Goal: Check status: Check status

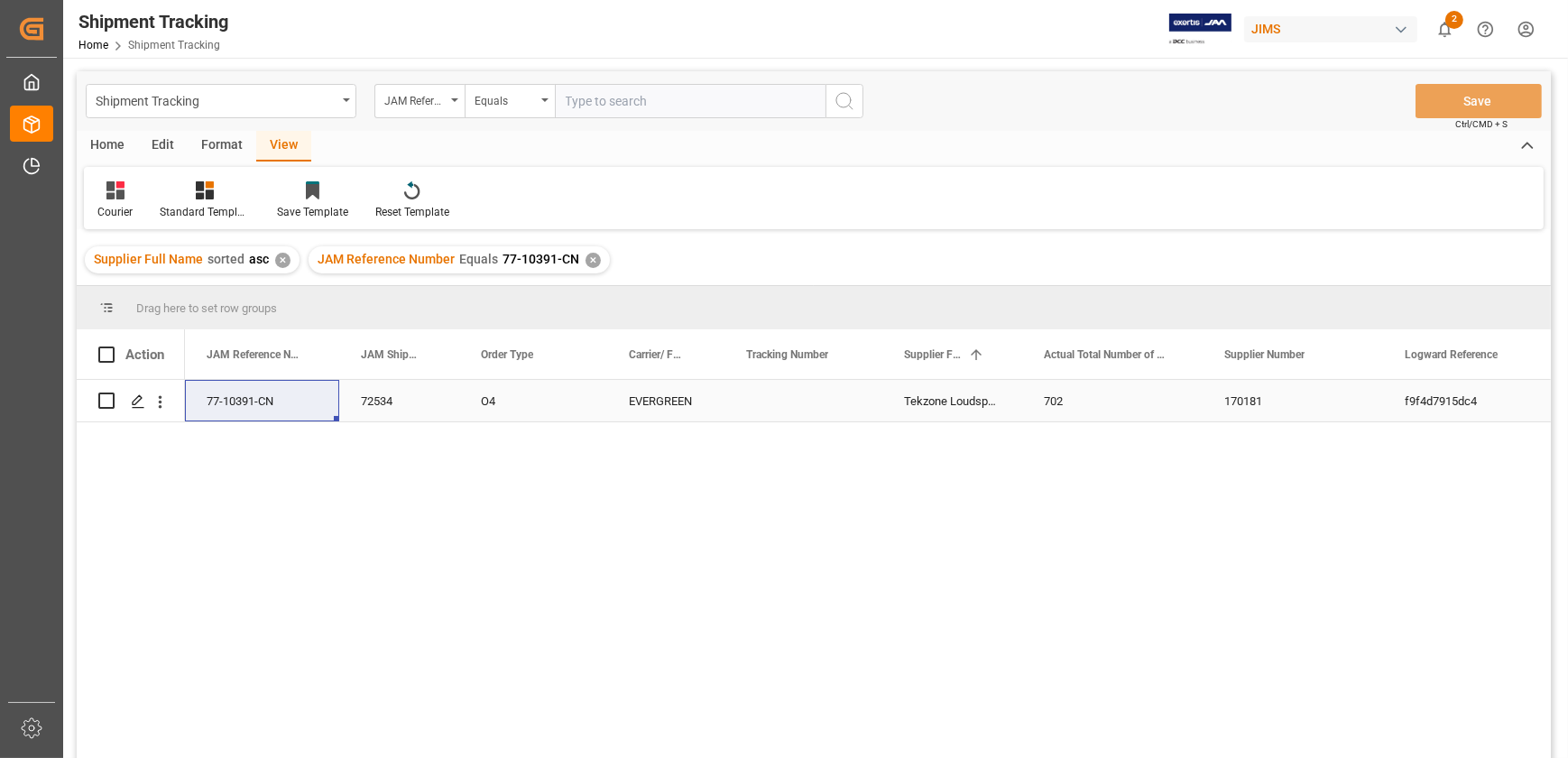
click at [291, 412] on div "77-10391-CN" at bounding box center [262, 400] width 154 height 42
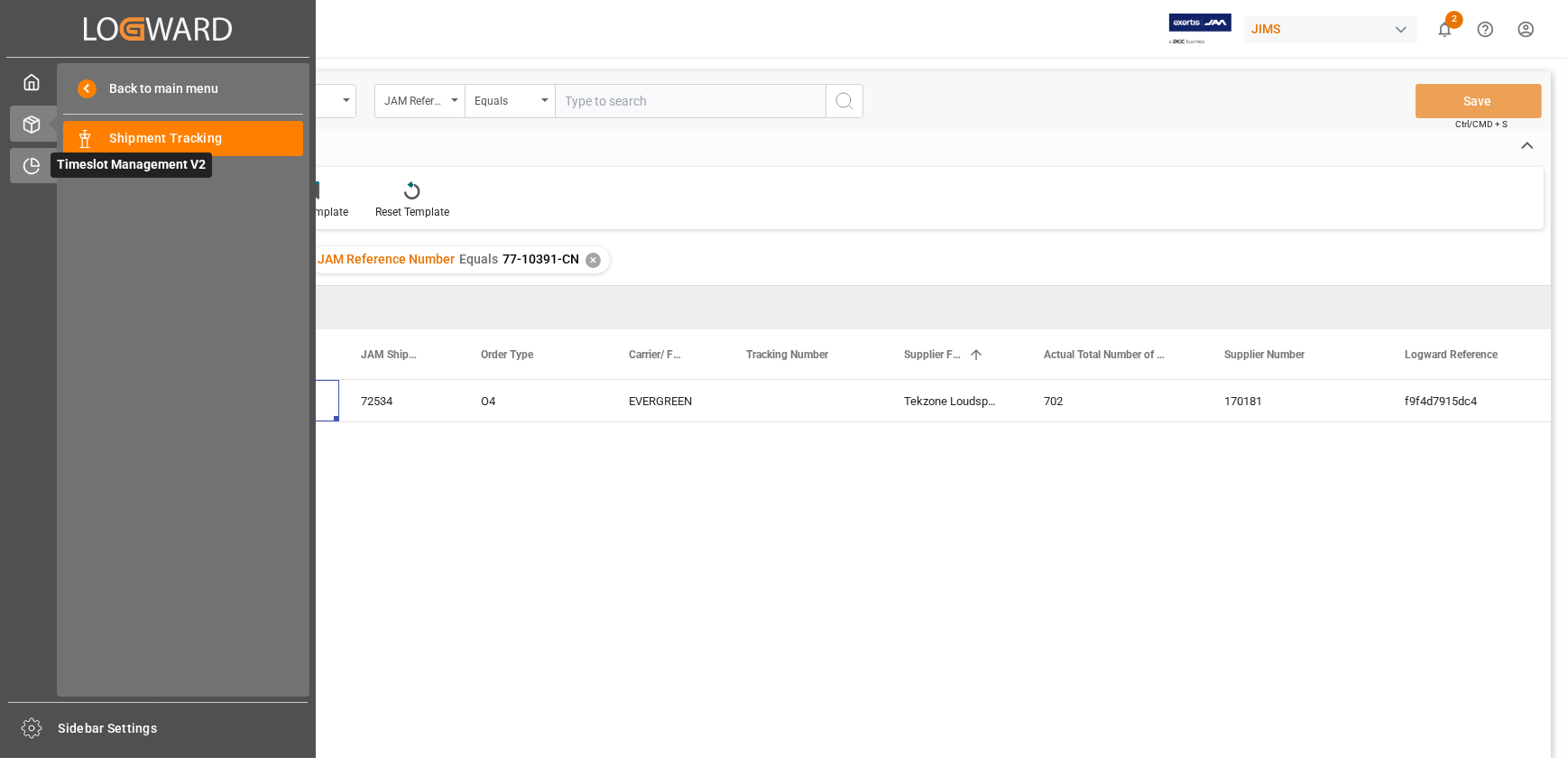
click at [22, 155] on div "Timeslot Management V2 Timeslot Management V2" at bounding box center [158, 166] width 296 height 35
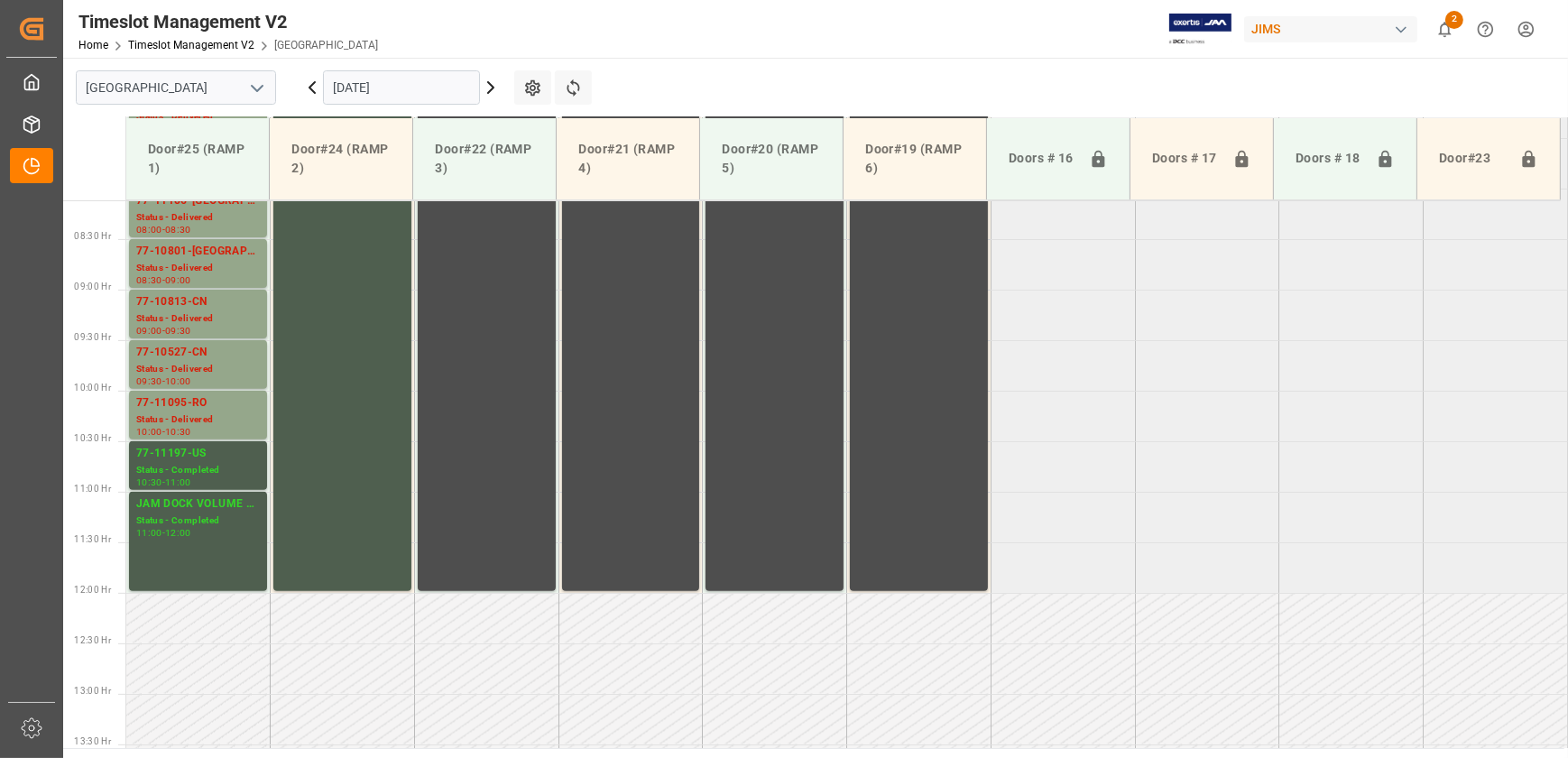
scroll to position [701, 0]
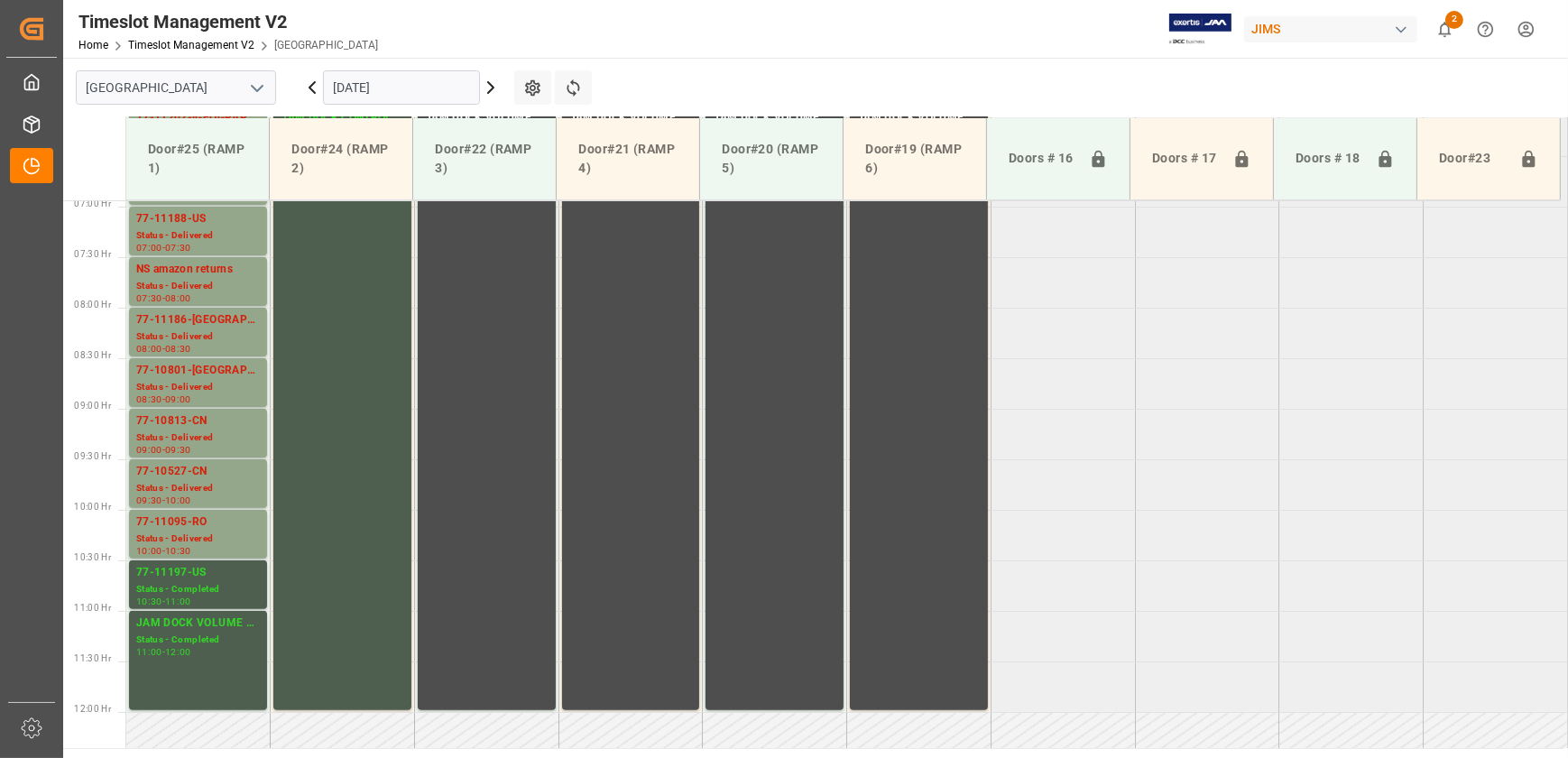
click at [495, 83] on icon at bounding box center [491, 88] width 21 height 21
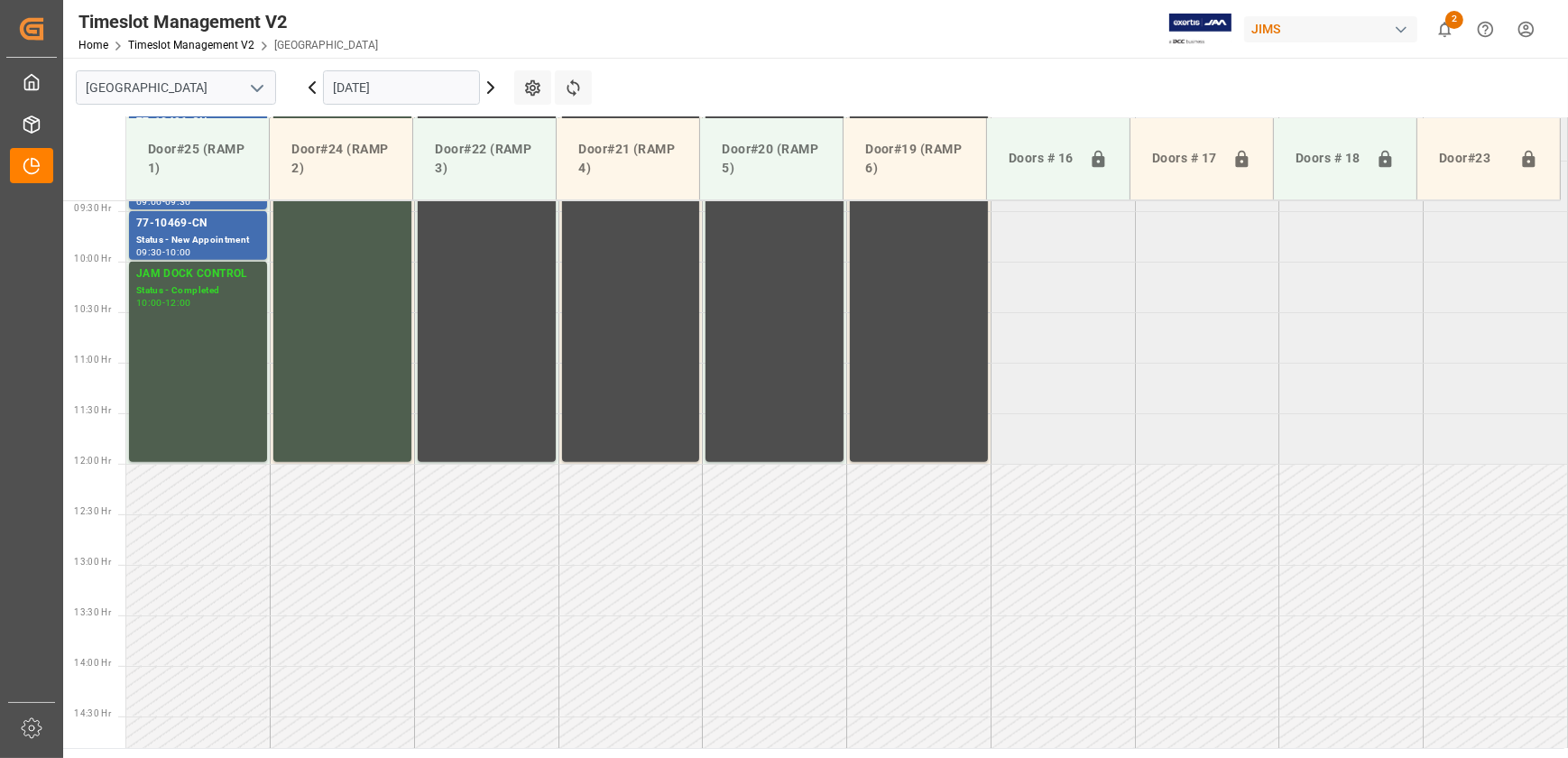
scroll to position [949, 0]
click at [497, 91] on icon at bounding box center [491, 88] width 21 height 21
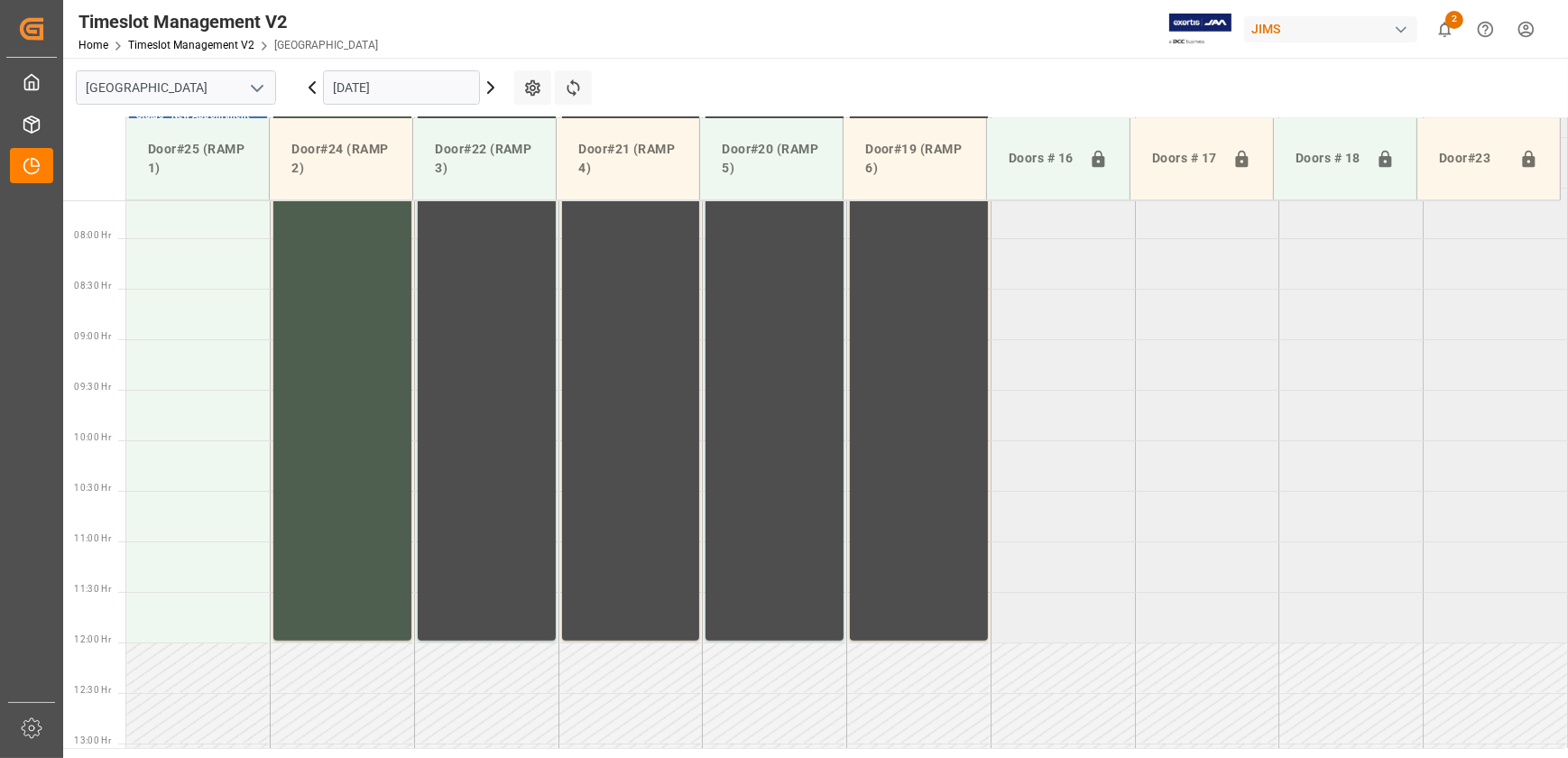
scroll to position [771, 0]
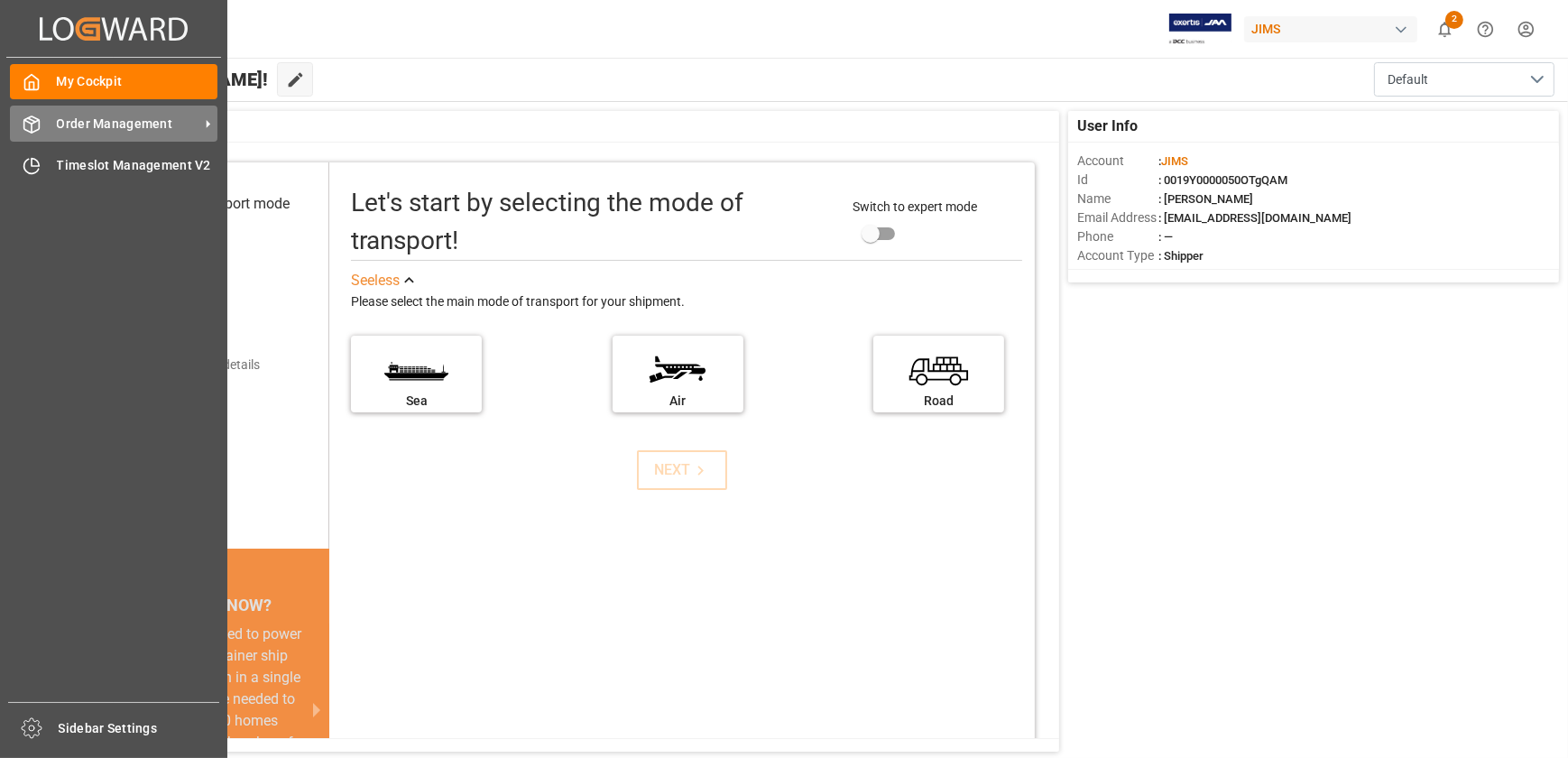
click at [33, 118] on icon at bounding box center [31, 125] width 19 height 19
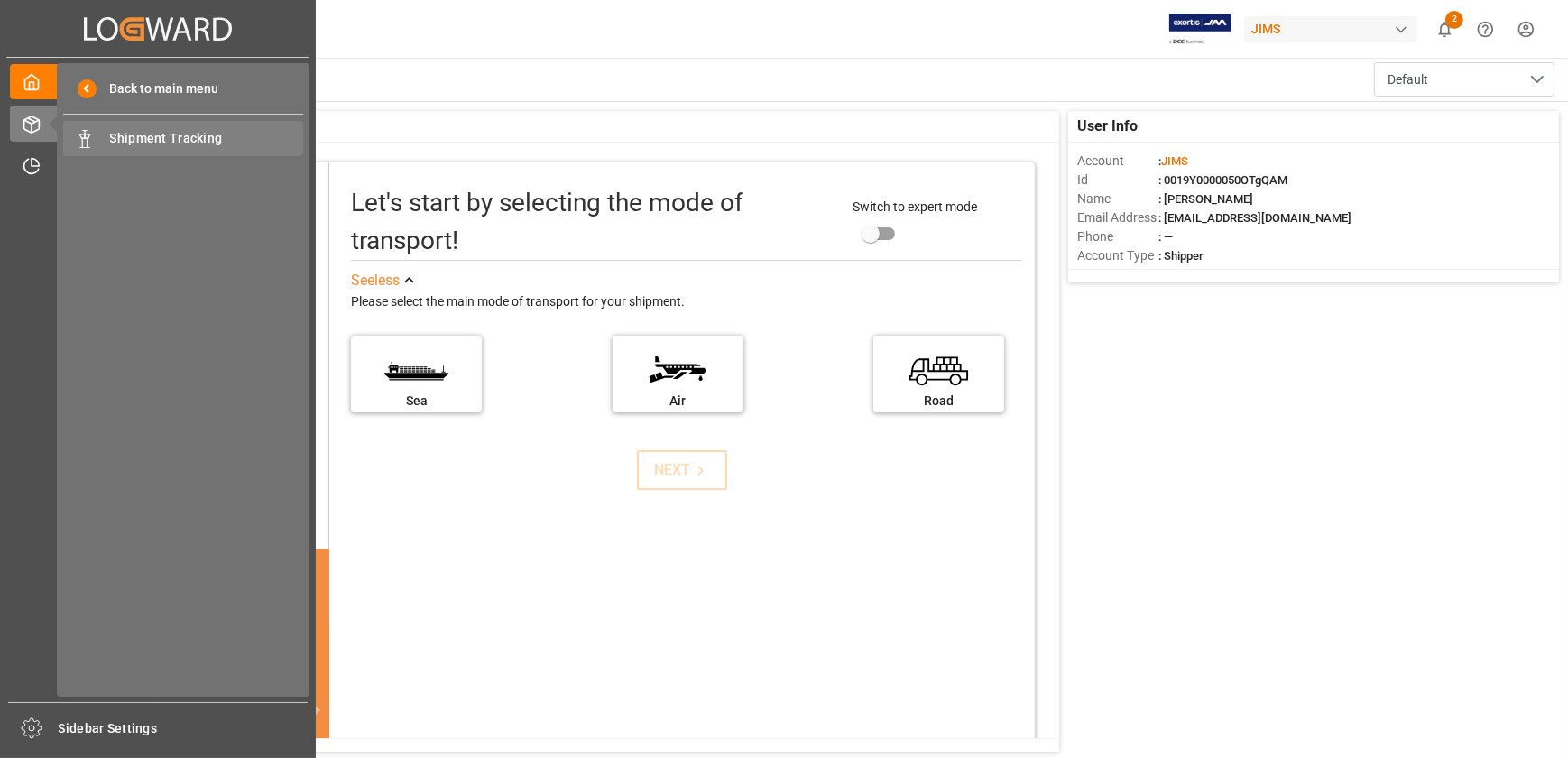
click at [177, 141] on span "Shipment Tracking" at bounding box center [206, 137] width 194 height 19
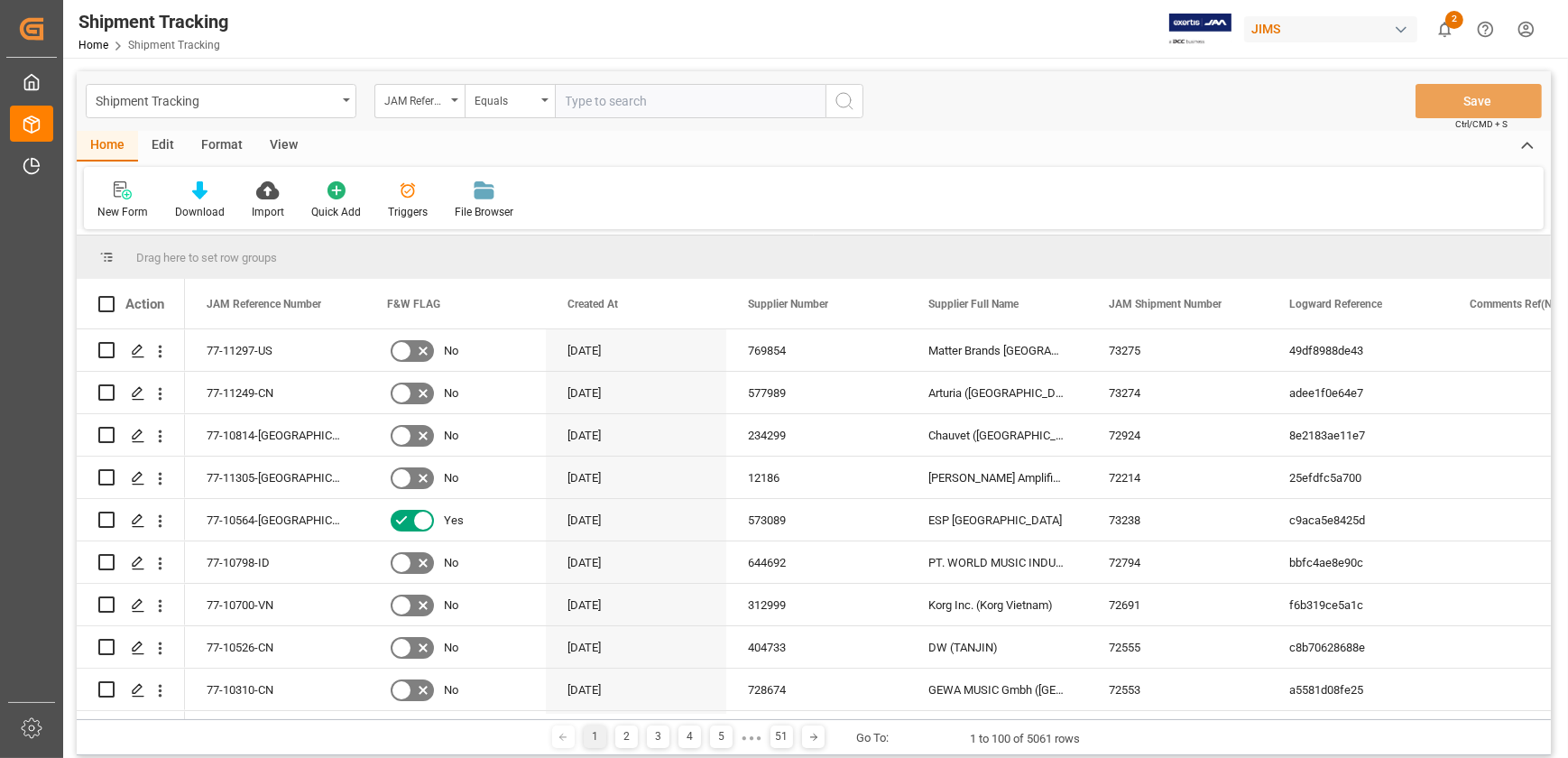
click at [659, 97] on input "text" at bounding box center [691, 100] width 271 height 34
type input "393700285330"
click at [841, 93] on icon "search button" at bounding box center [844, 101] width 21 height 21
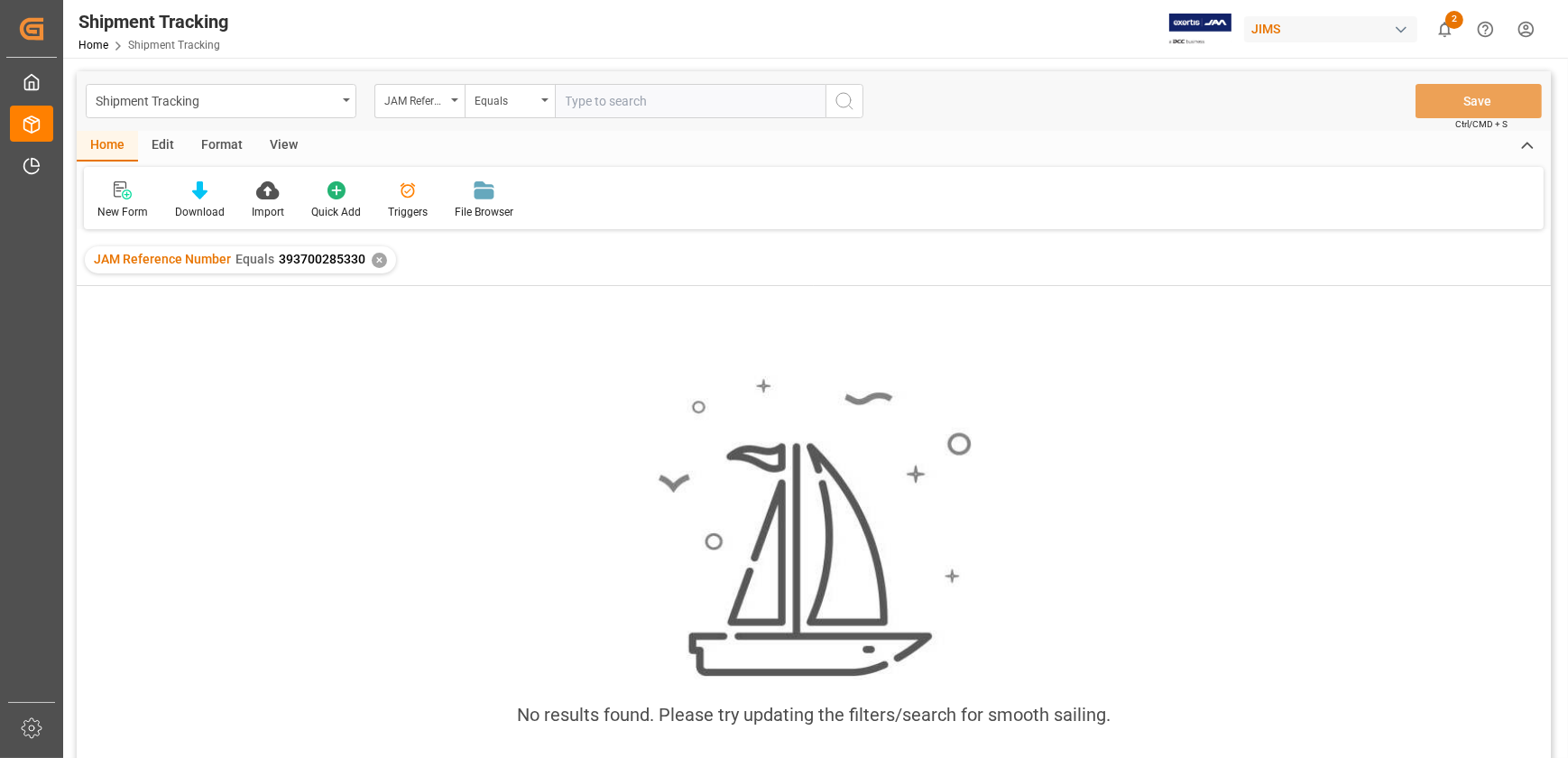
click at [382, 260] on div "✕" at bounding box center [380, 260] width 16 height 16
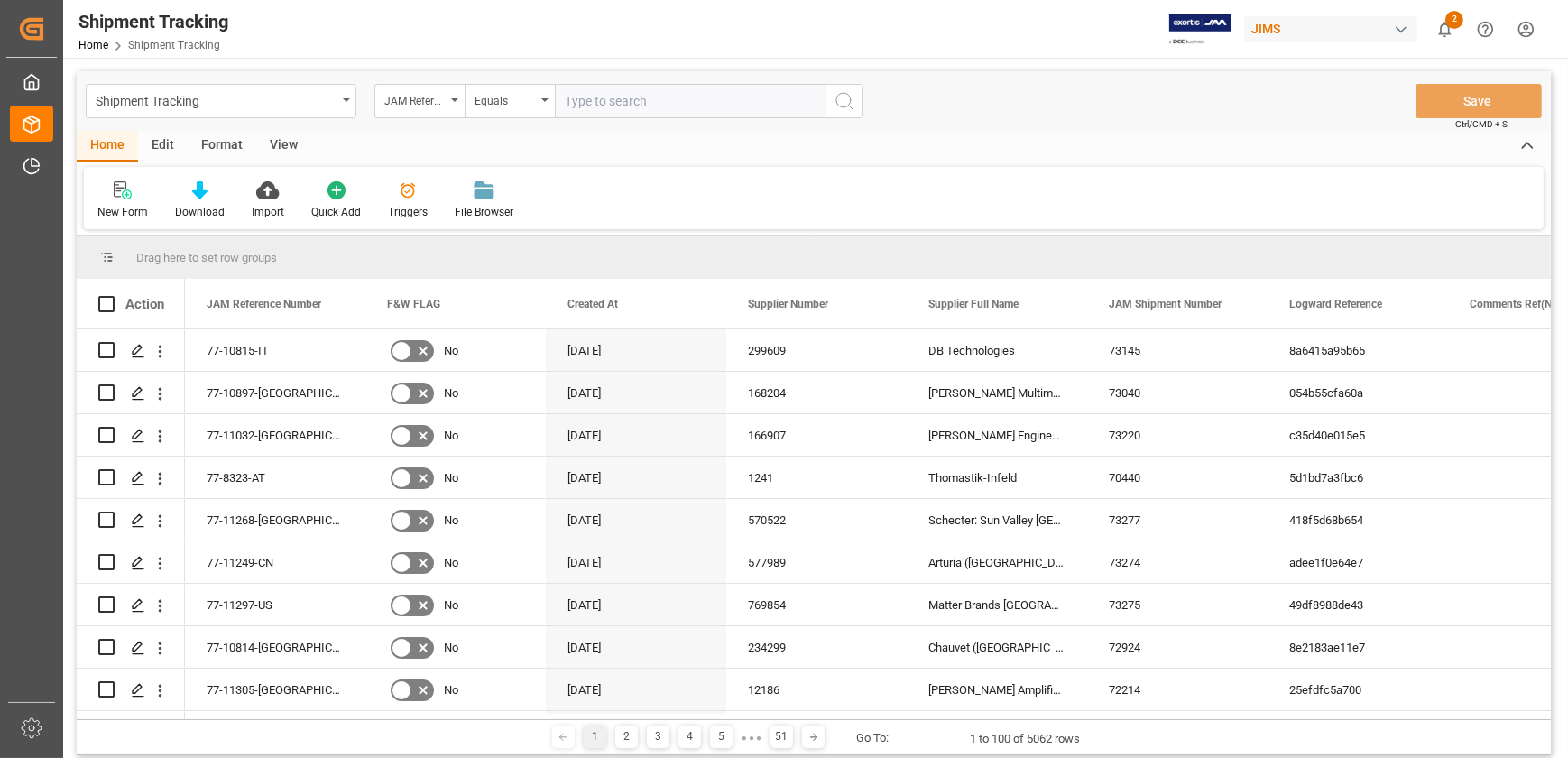
click at [631, 92] on input "text" at bounding box center [691, 100] width 271 height 34
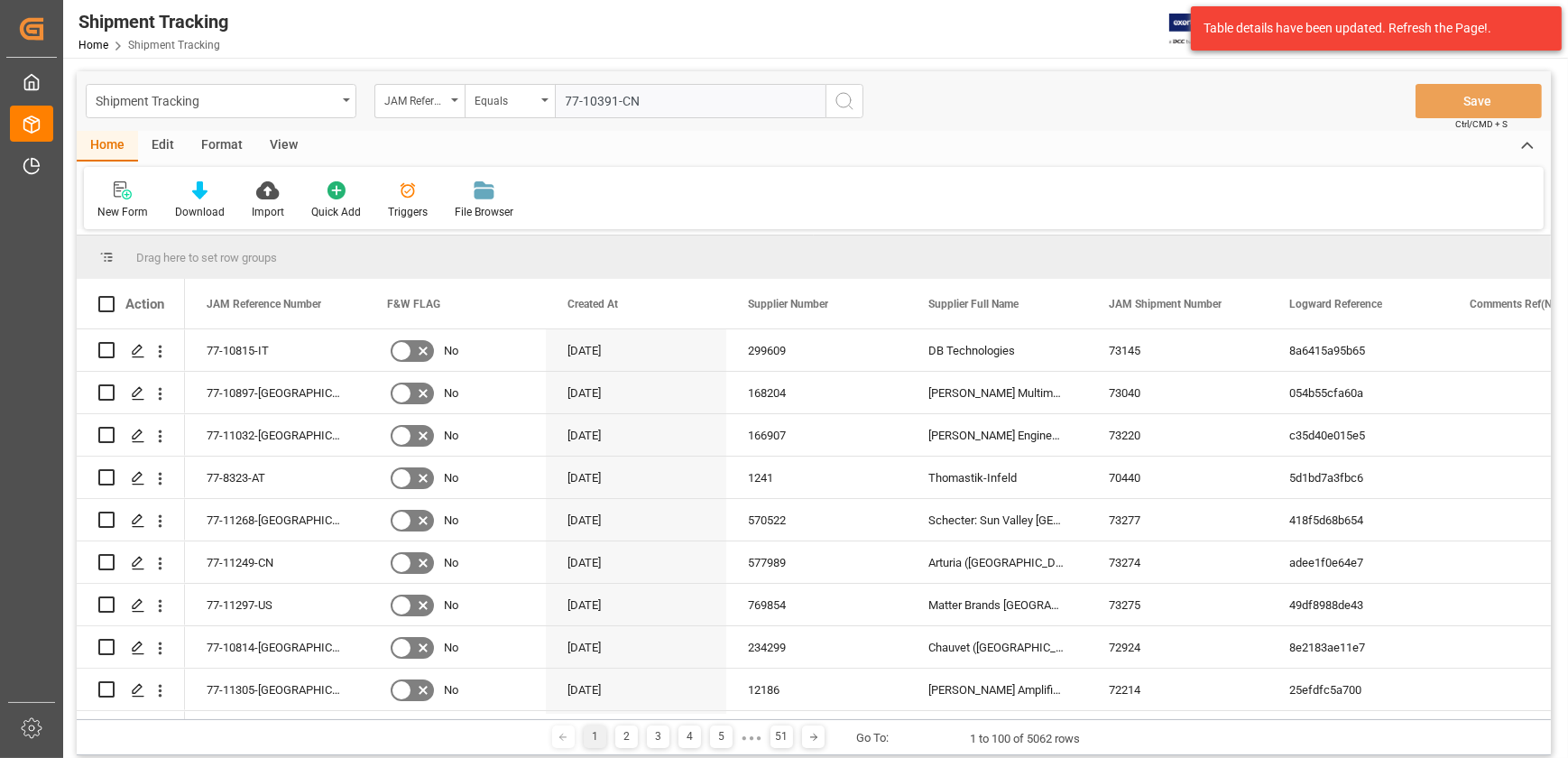
type input "77-10391-CN"
click at [848, 95] on circle "search button" at bounding box center [843, 99] width 15 height 15
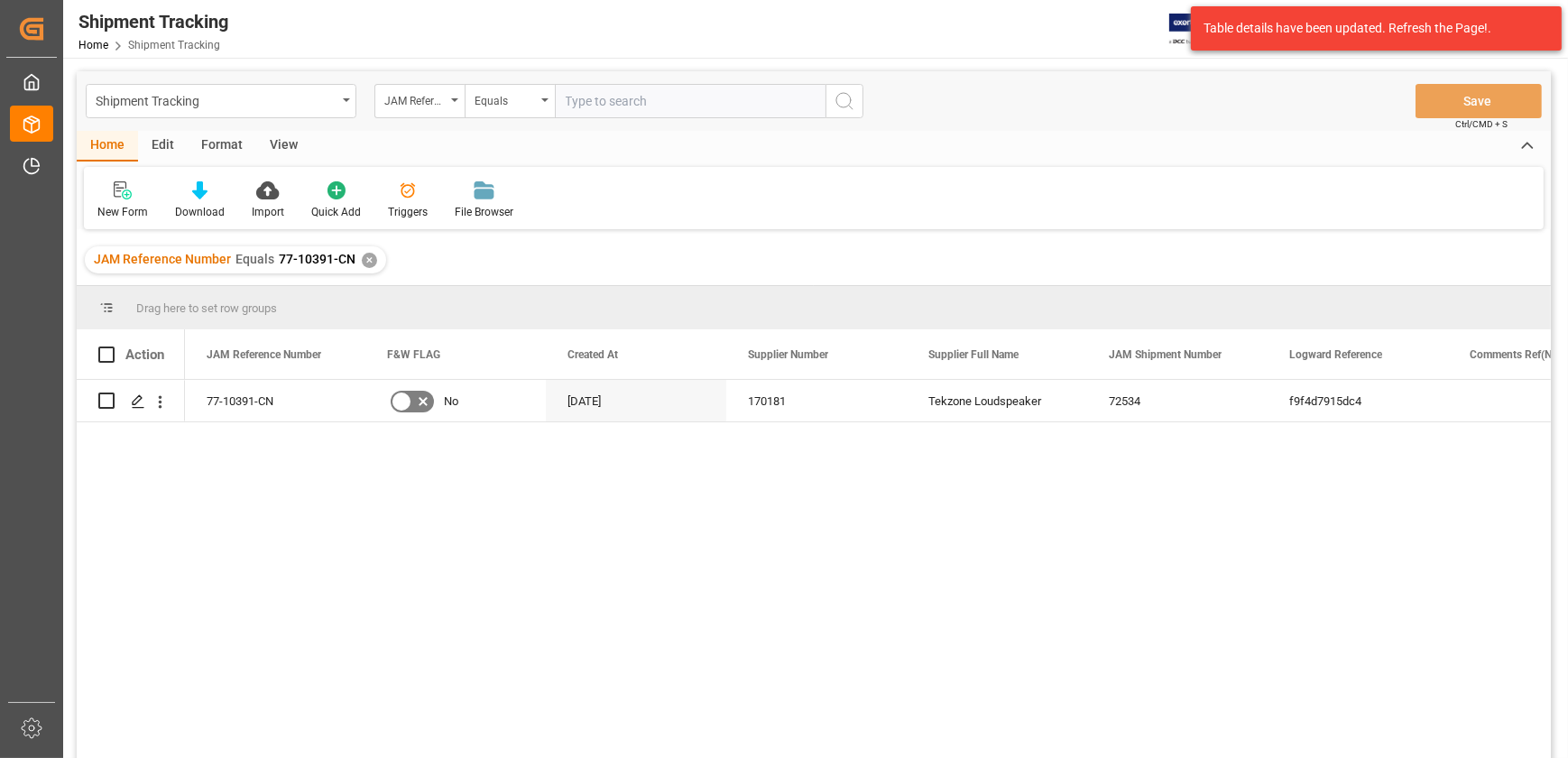
click at [289, 144] on div "View" at bounding box center [283, 145] width 56 height 30
click at [99, 191] on div at bounding box center [115, 189] width 35 height 19
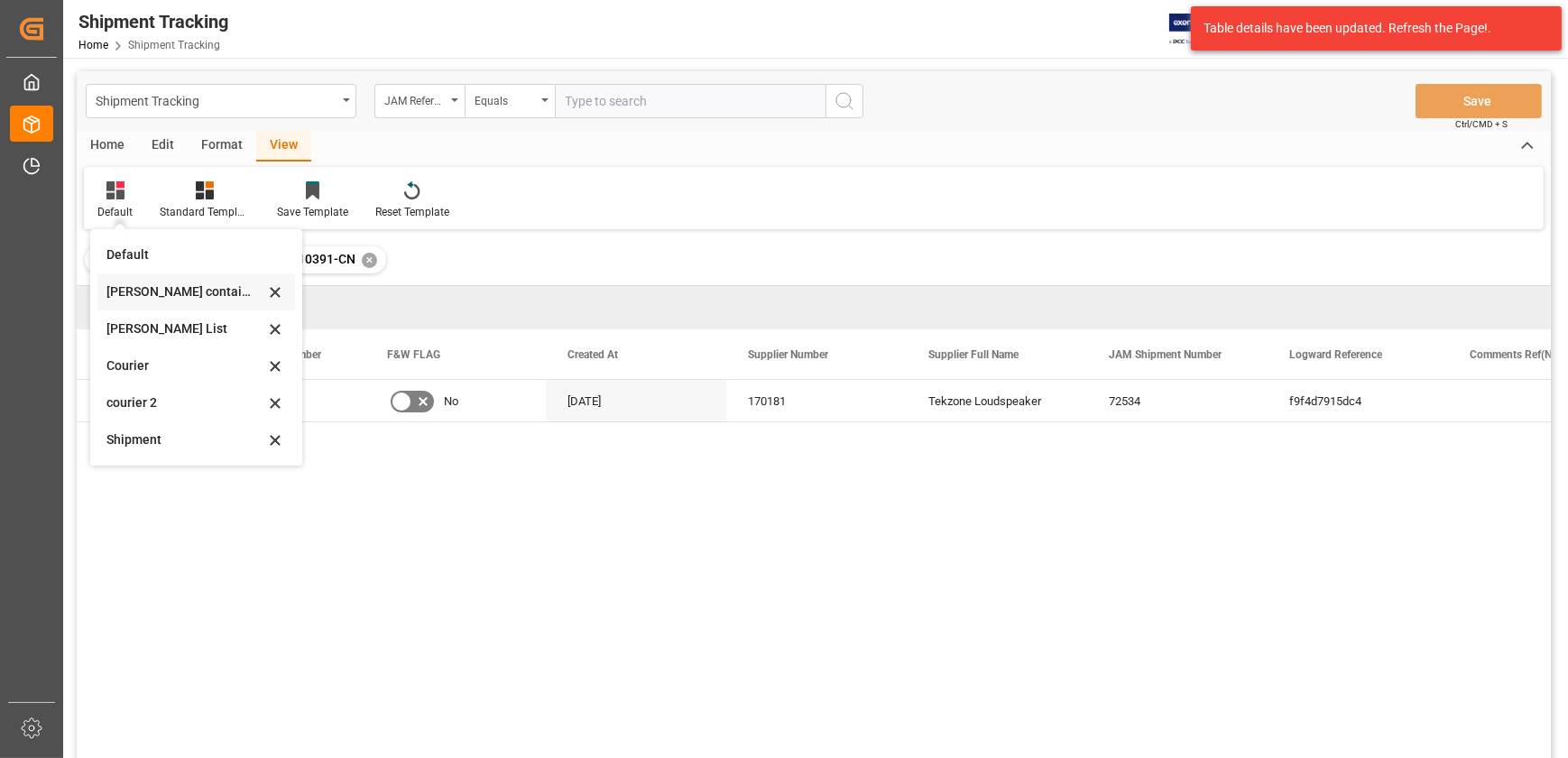
click at [179, 286] on div "[PERSON_NAME] containers" at bounding box center [185, 291] width 158 height 19
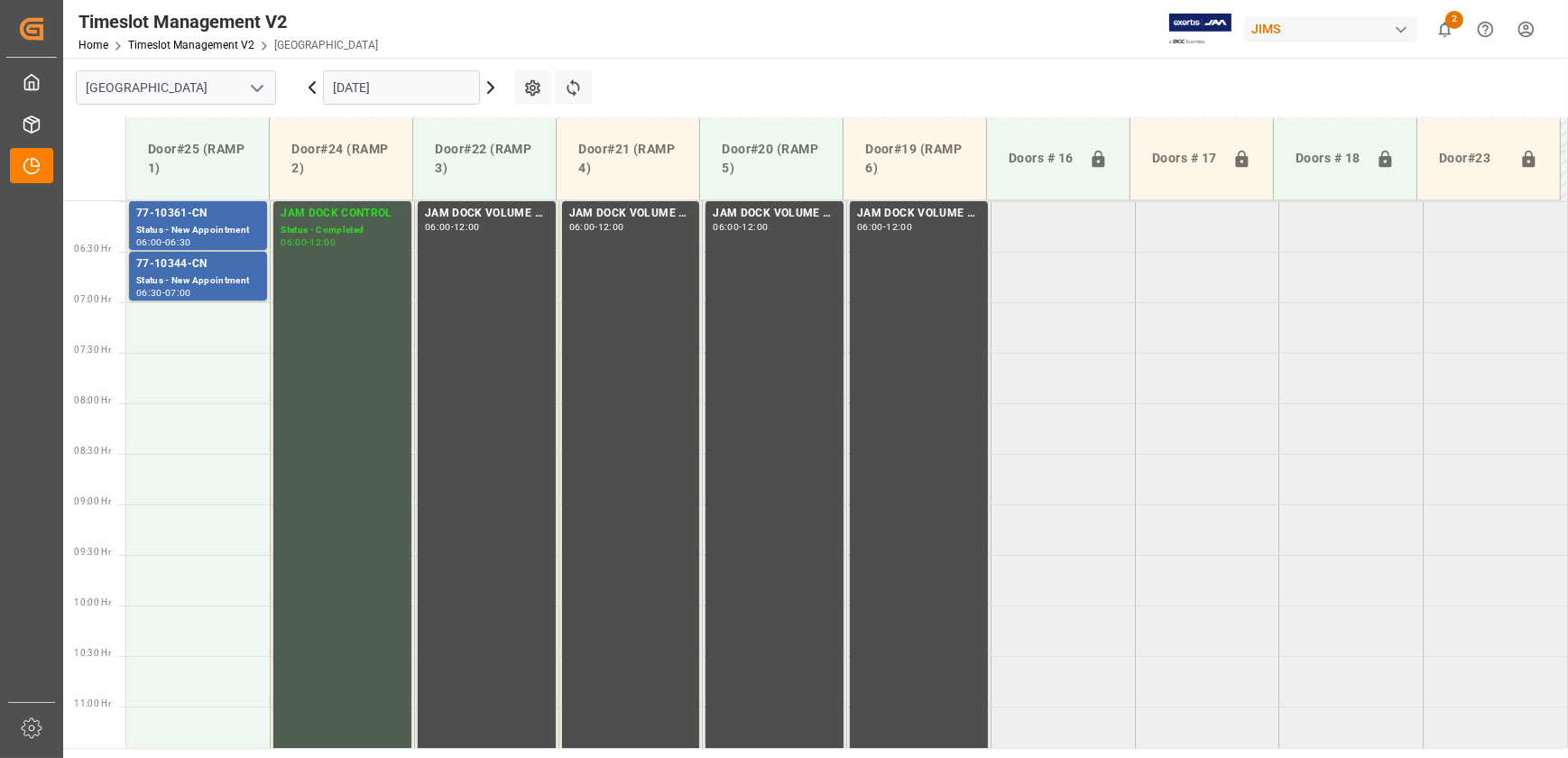
scroll to position [361, 0]
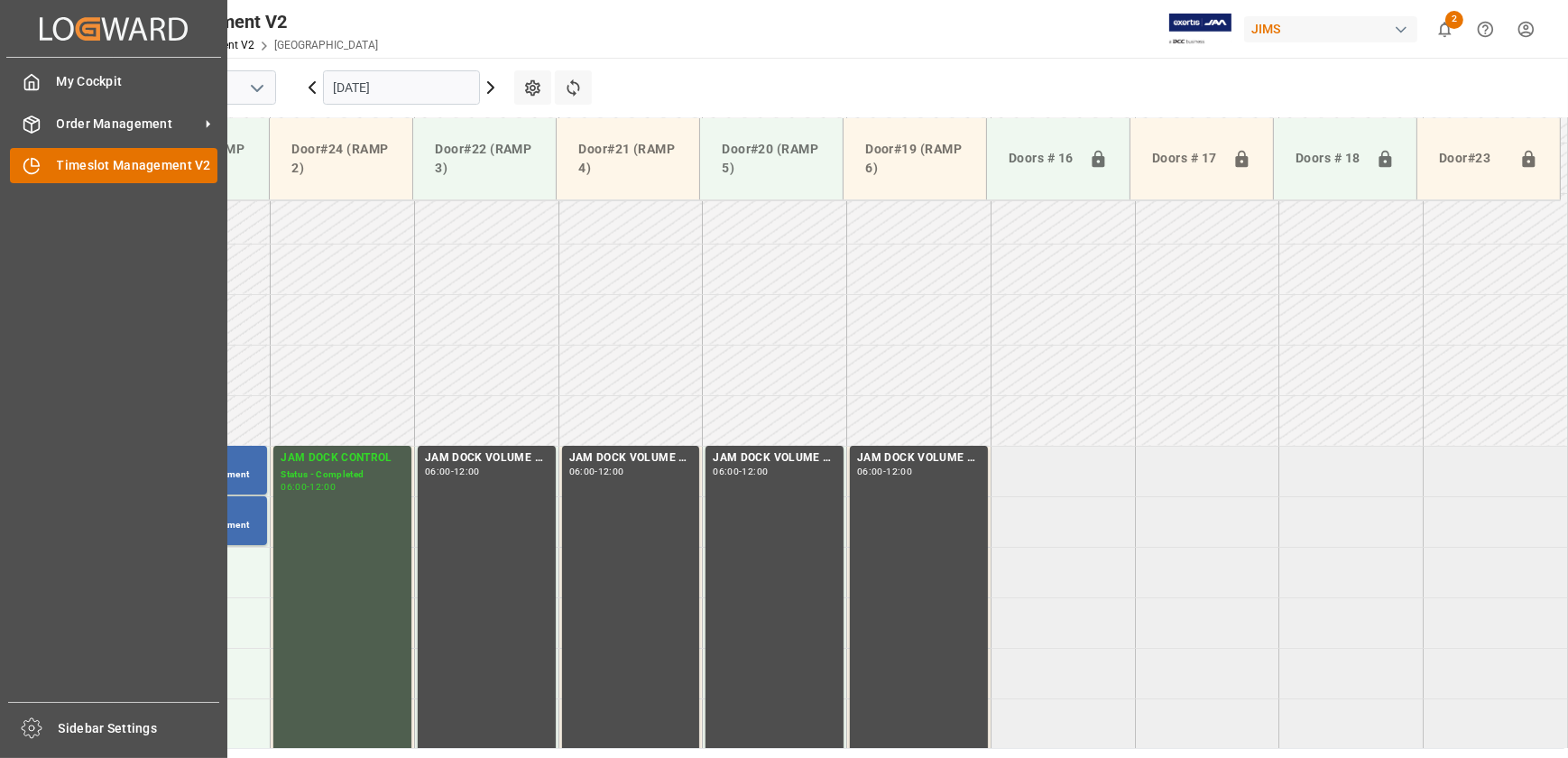
click at [38, 166] on icon at bounding box center [34, 162] width 7 height 7
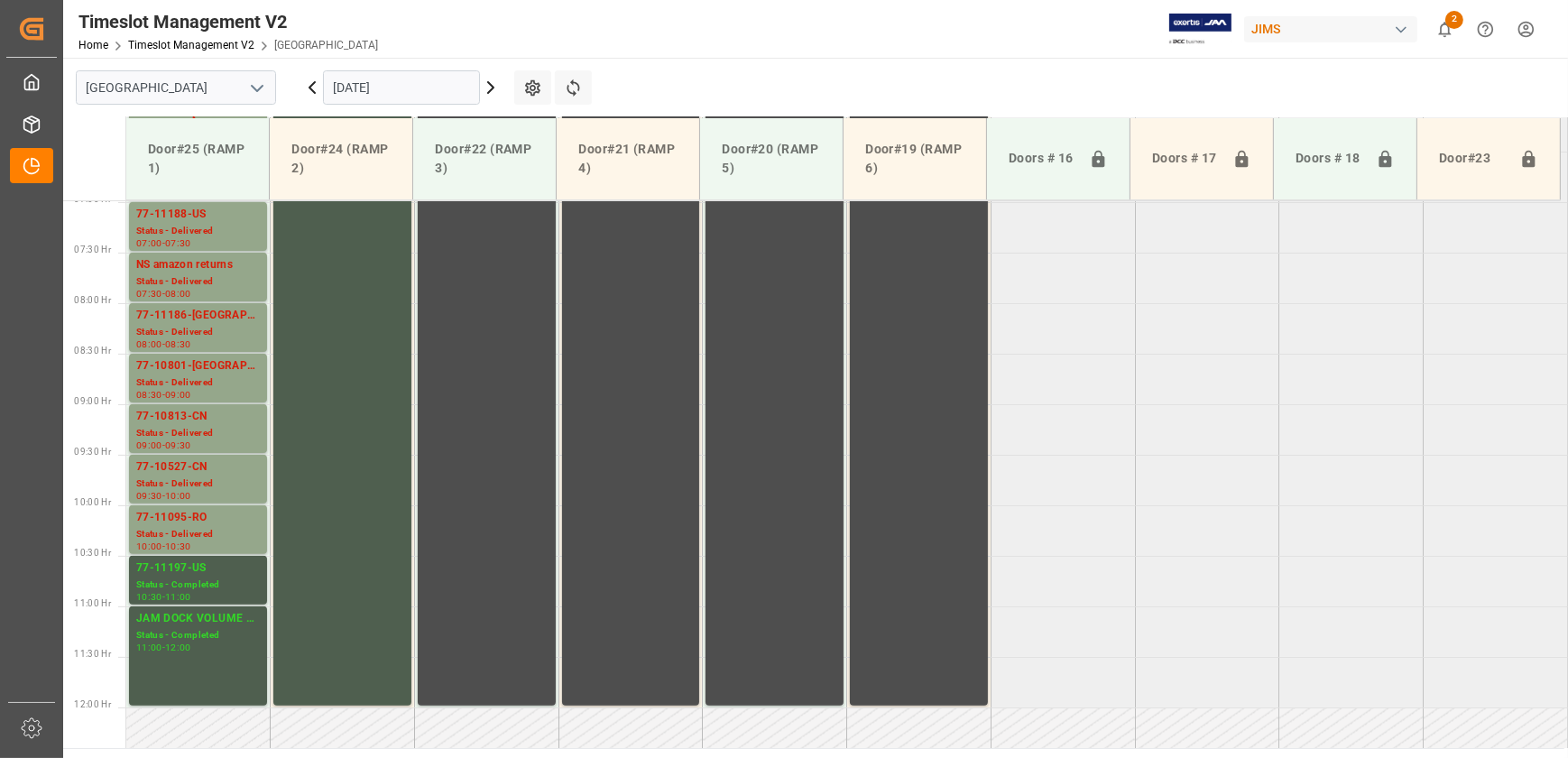
scroll to position [705, 0]
click at [495, 83] on icon at bounding box center [491, 88] width 21 height 21
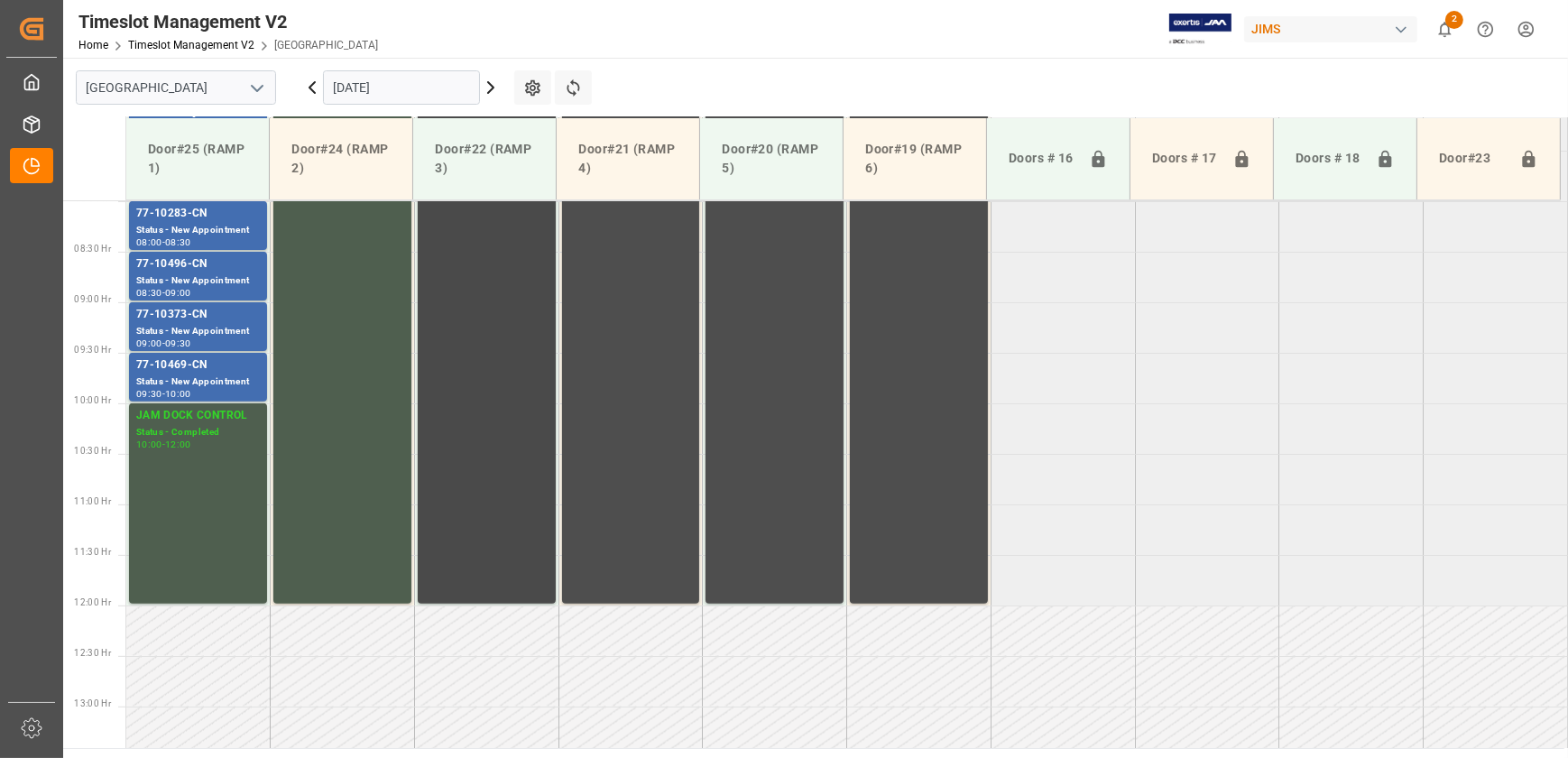
scroll to position [722, 0]
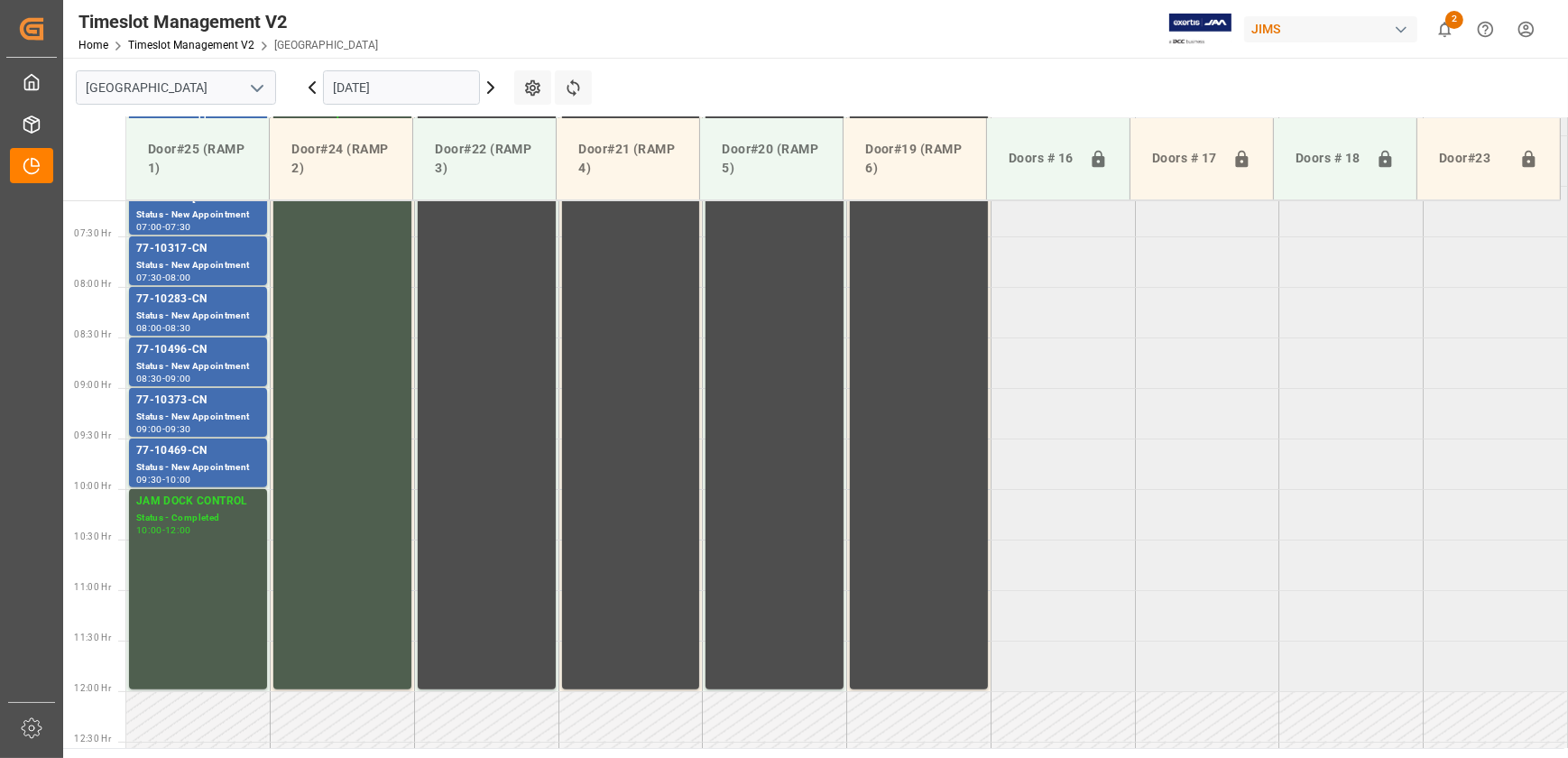
click at [491, 85] on icon at bounding box center [491, 87] width 6 height 11
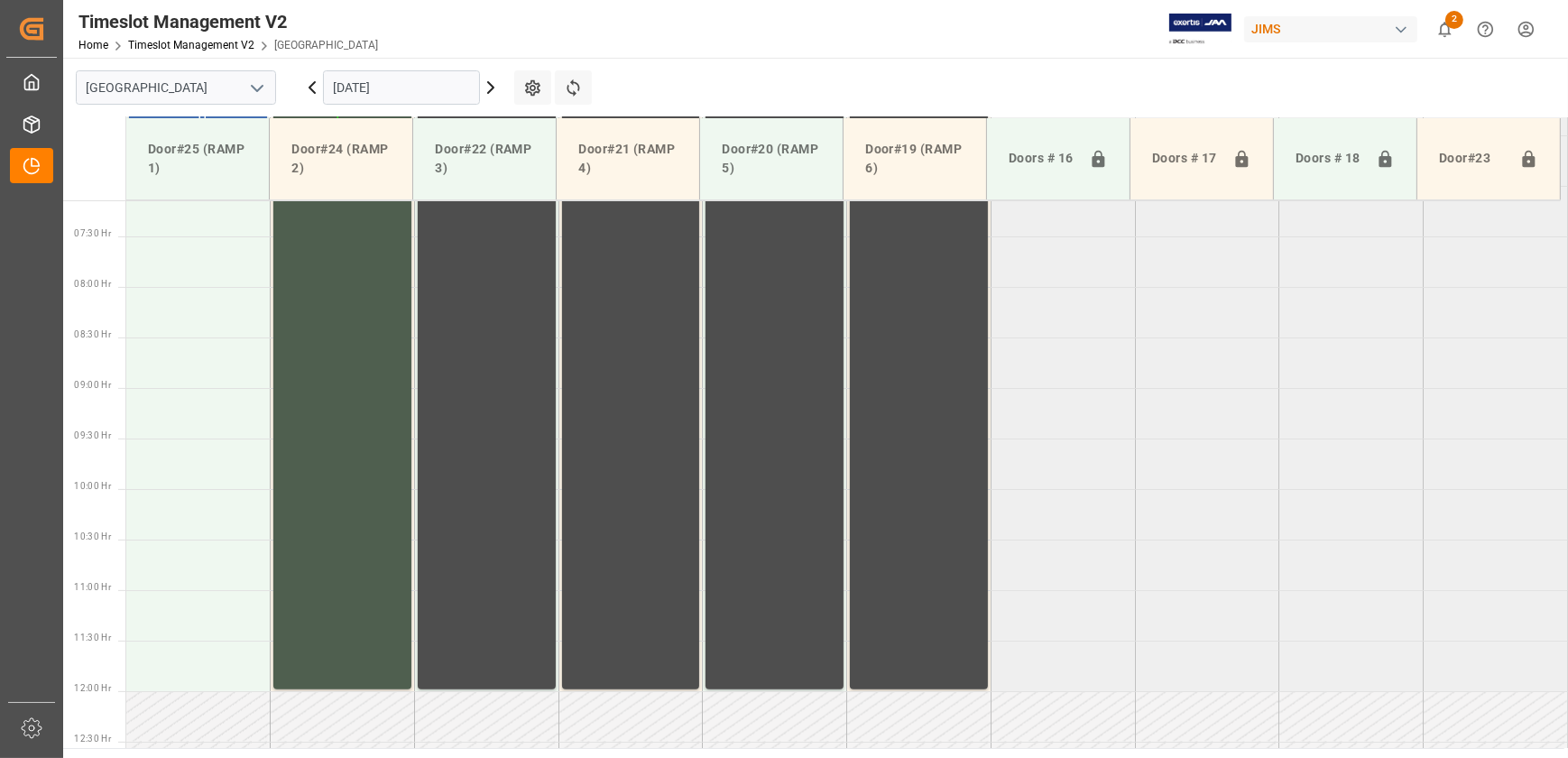
click at [525, 337] on div "JAM DOCK VOLUME CONTROL 06:00 - 12:00" at bounding box center [486, 387] width 124 height 597
